Goal: Information Seeking & Learning: Learn about a topic

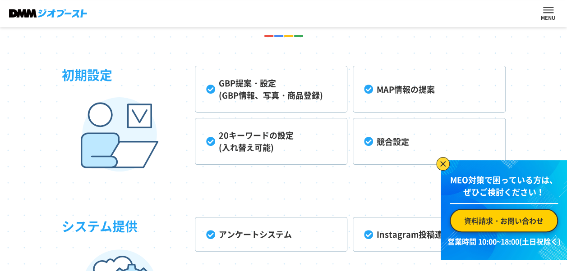
scroll to position [2125, 0]
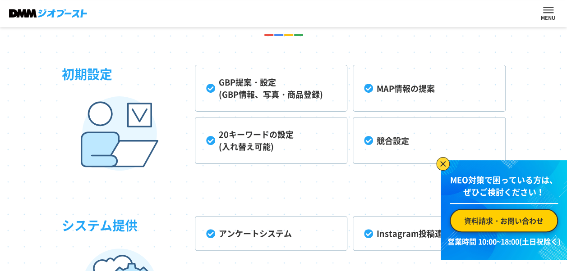
click at [442, 162] on img at bounding box center [443, 164] width 14 height 14
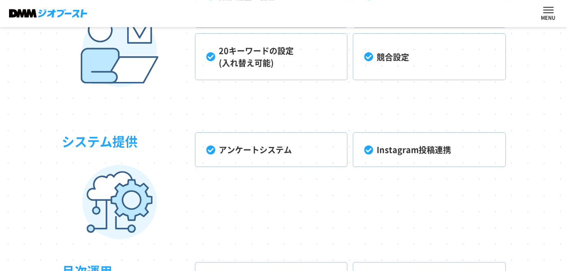
scroll to position [2222, 0]
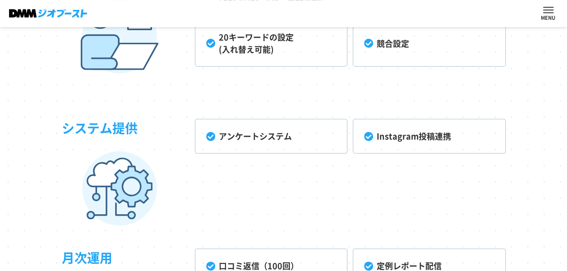
click at [212, 139] on li "アンケートシステム" at bounding box center [271, 136] width 152 height 35
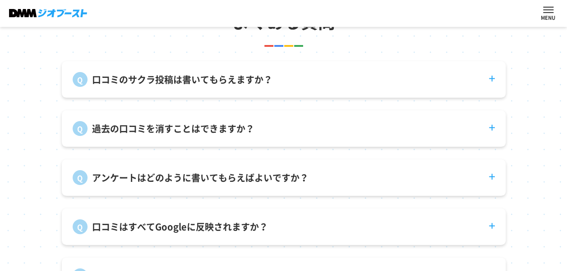
scroll to position [3163, 0]
click at [490, 182] on dt "アンケートはどのように書いてもらえばよいですか？" at bounding box center [283, 173] width 443 height 26
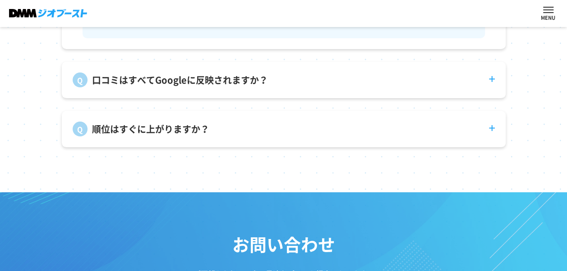
scroll to position [3368, 0]
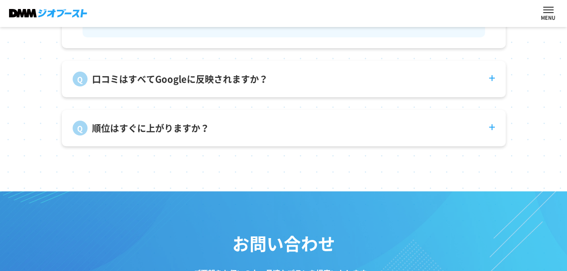
click at [490, 83] on dt "口コミはすべてGoogleに反映されますか？" at bounding box center [283, 74] width 443 height 26
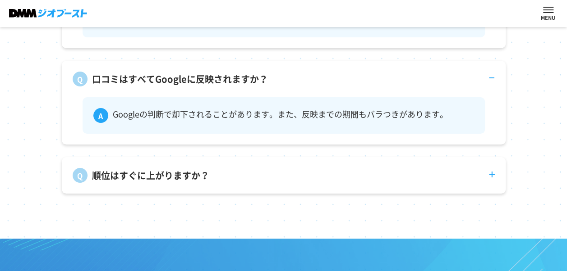
click at [490, 181] on dt "順位はすぐに上がりますか？" at bounding box center [283, 170] width 443 height 26
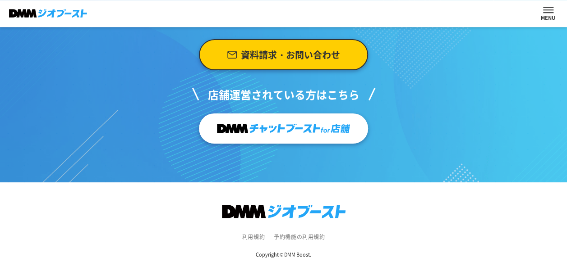
scroll to position [3743, 0]
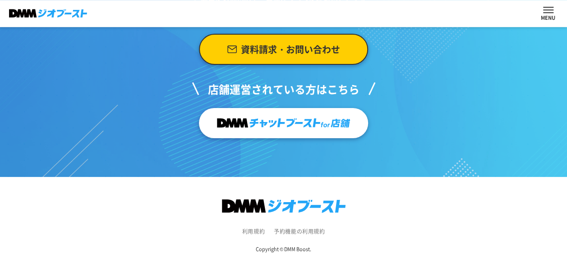
click at [316, 127] on img at bounding box center [283, 123] width 133 height 18
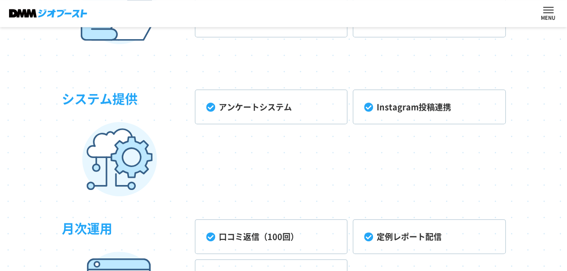
scroll to position [2207, 0]
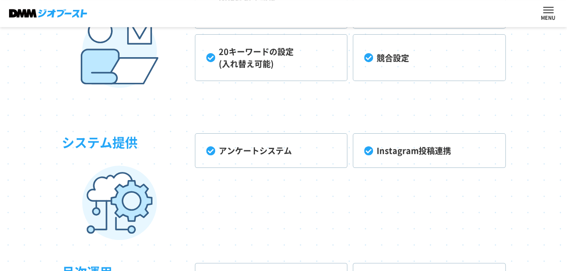
click at [549, 13] on button "ナビを開閉する" at bounding box center [548, 10] width 10 height 6
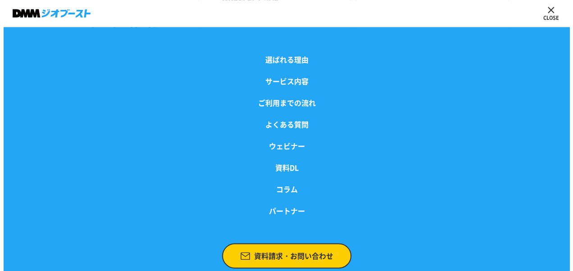
scroll to position [2208, 0]
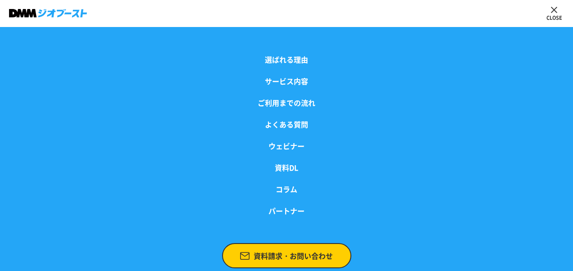
click at [63, 10] on img at bounding box center [48, 13] width 78 height 9
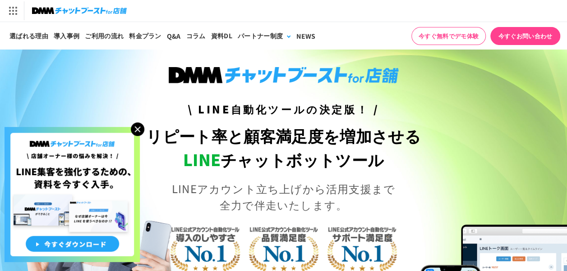
click at [138, 130] on img at bounding box center [138, 130] width 14 height 14
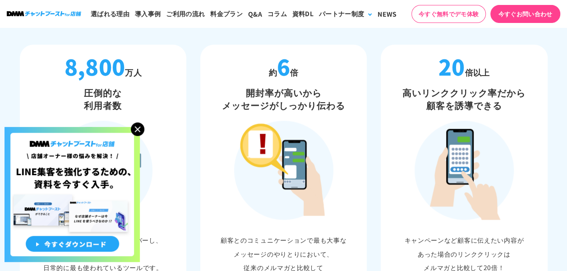
scroll to position [519, 0]
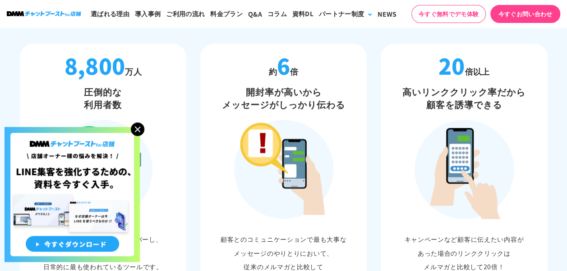
click at [142, 129] on img at bounding box center [138, 130] width 14 height 14
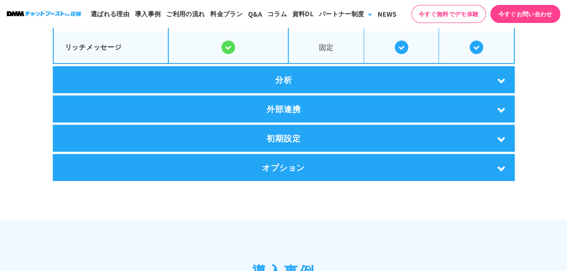
scroll to position [1796, 0]
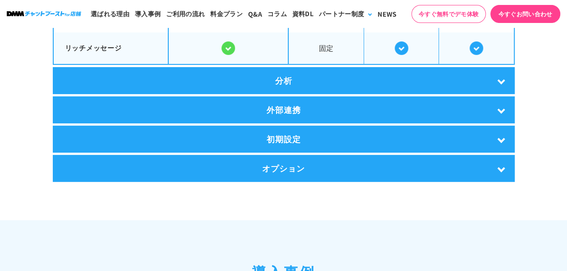
click at [501, 76] on div "分析" at bounding box center [284, 80] width 462 height 27
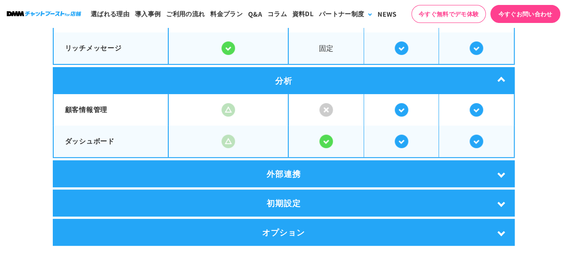
click at [502, 172] on div "外部連携" at bounding box center [284, 173] width 462 height 27
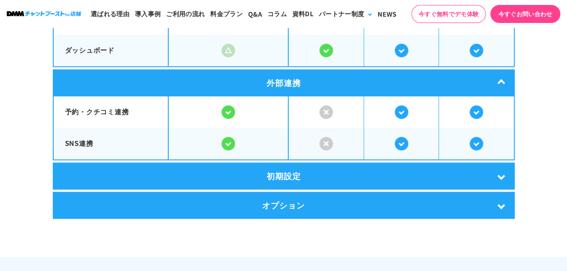
scroll to position [1887, 0]
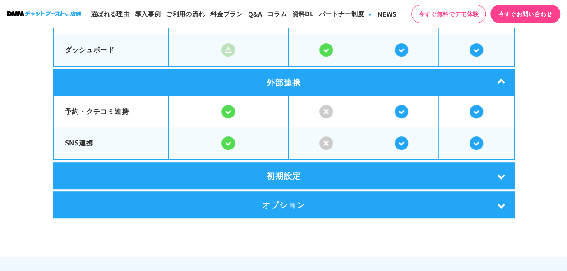
click at [499, 176] on div "初期設定" at bounding box center [284, 175] width 462 height 27
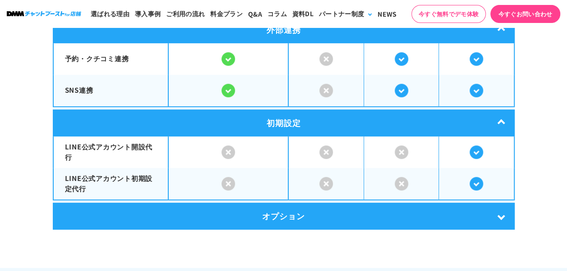
scroll to position [1944, 0]
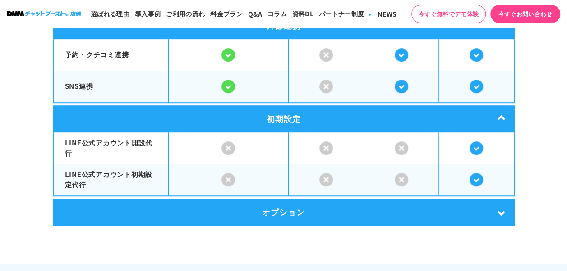
click at [500, 211] on div "オプション" at bounding box center [284, 212] width 462 height 27
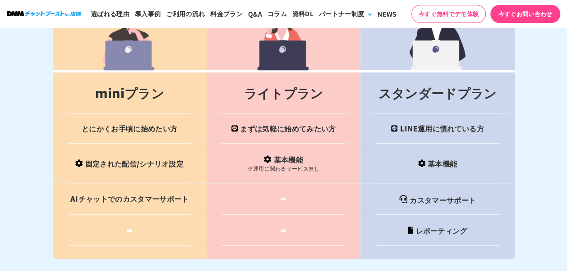
scroll to position [3812, 0]
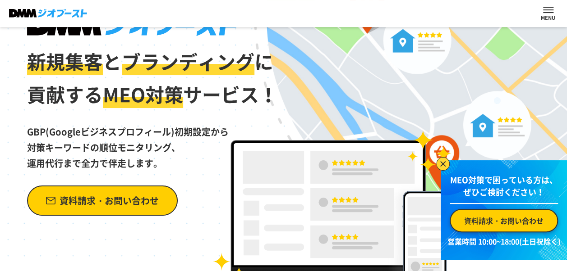
scroll to position [73, 0]
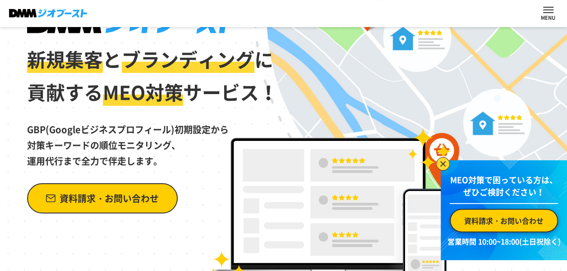
click at [443, 163] on img at bounding box center [443, 164] width 14 height 14
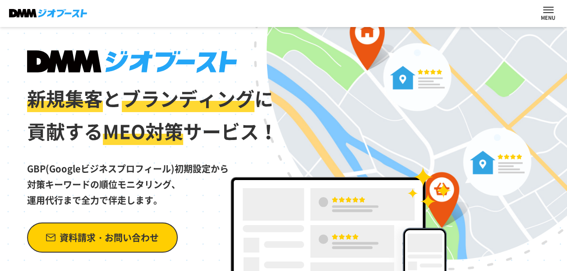
scroll to position [34, 0]
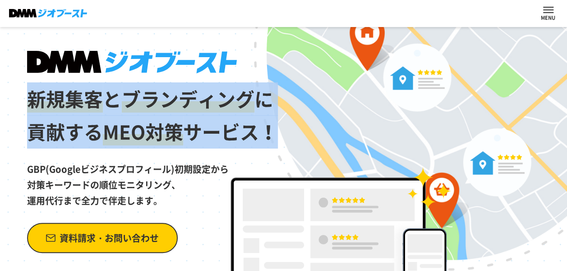
drag, startPoint x: 28, startPoint y: 96, endPoint x: 268, endPoint y: 127, distance: 242.2
click at [268, 127] on h1 "新規集客 と ブランディング に 貢献する MEO対策 サービス！" at bounding box center [152, 100] width 251 height 98
copy h1 "新規集客 と ブランディング に 貢献する MEO対策 サービス！"
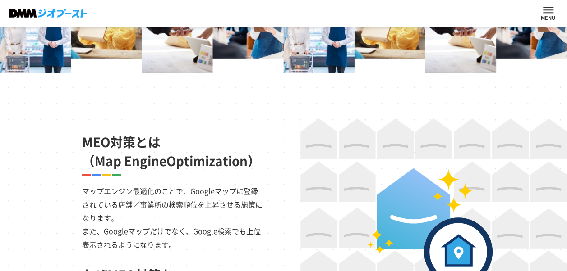
scroll to position [504, 0]
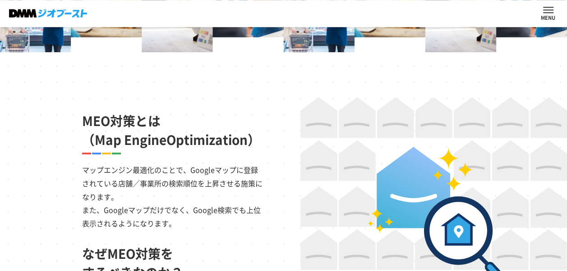
drag, startPoint x: 83, startPoint y: 122, endPoint x: 260, endPoint y: 134, distance: 177.5
click at [260, 134] on h2 "MEO対策とは （Map EngineOptimization）" at bounding box center [173, 131] width 183 height 38
copy h2 "MEO対策とは （Map EngineOptimization）"
drag, startPoint x: 85, startPoint y: 169, endPoint x: 271, endPoint y: 224, distance: 193.7
click at [271, 224] on section "MEO対策とは （Map EngineOptimization） マップエンジン最適化のことで、Googleマップに登録されている店舗／事業所の検索順位を上昇…" at bounding box center [283, 230] width 567 height 357
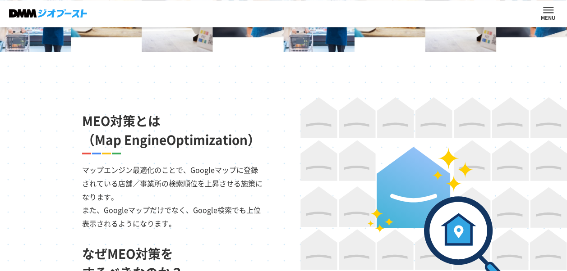
copy p "マップエンジン最適化のことで、Googleマップに登録されている店舗／事業所の検索順位を上昇させる施策になります。 また、Googleマップだけでなく、Goo…"
click at [278, 157] on section "MEO対策とは （Map EngineOptimization） マップエンジン最適化のことで、Googleマップに登録されている店舗／事業所の検索順位を上昇…" at bounding box center [283, 230] width 567 height 357
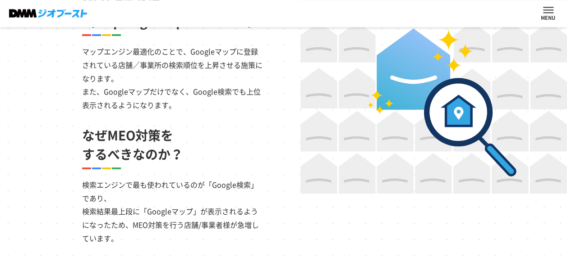
scroll to position [623, 0]
drag, startPoint x: 85, startPoint y: 136, endPoint x: 180, endPoint y: 151, distance: 96.3
click at [180, 151] on h2 "なぜMEO対策を するべきなのか？" at bounding box center [173, 145] width 183 height 38
copy h2 "なぜMEO対策を するべきなのか？"
click at [258, 152] on h2 "なぜMEO対策を するべきなのか？" at bounding box center [173, 145] width 183 height 38
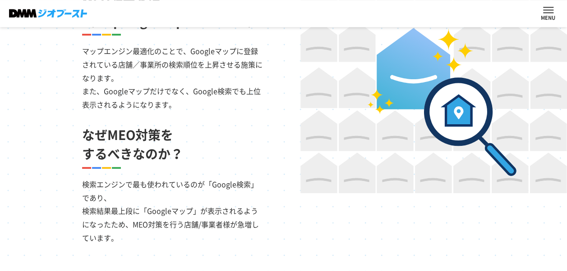
drag, startPoint x: 83, startPoint y: 184, endPoint x: 273, endPoint y: 237, distance: 197.2
click at [273, 237] on section "MEO対策とは （Map EngineOptimization） マップエンジン最適化のことで、Googleマップに登録されている店舗／事業所の検索順位を上昇…" at bounding box center [283, 111] width 567 height 357
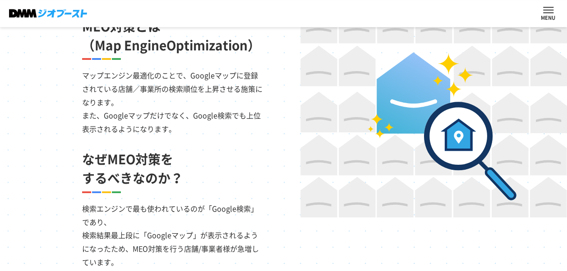
scroll to position [583, 0]
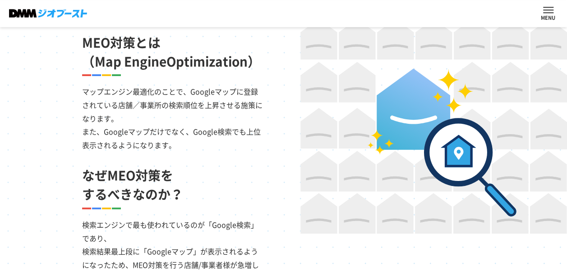
drag, startPoint x: 273, startPoint y: 237, endPoint x: 229, endPoint y: 147, distance: 99.8
click at [229, 147] on p "マップエンジン最適化のことで、Googleマップに登録されている店舗／事業所の検索順位を上昇させる施策になります。 また、Googleマップだけでなく、Goo…" at bounding box center [173, 114] width 183 height 76
